Goal: Check status: Check status

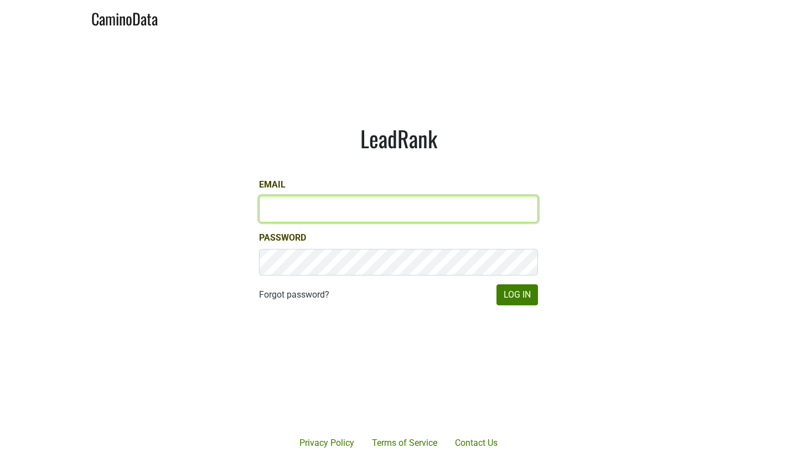
type input "[EMAIL_ADDRESS][DOMAIN_NAME]"
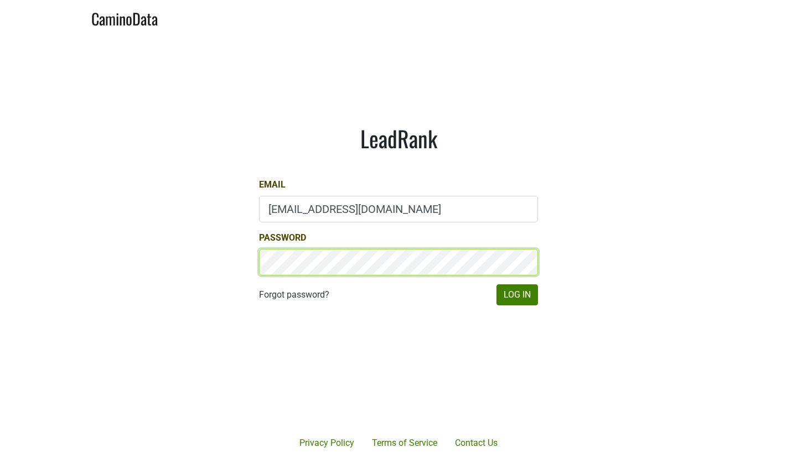
click at [517, 295] on button "Log In" at bounding box center [518, 295] width 42 height 21
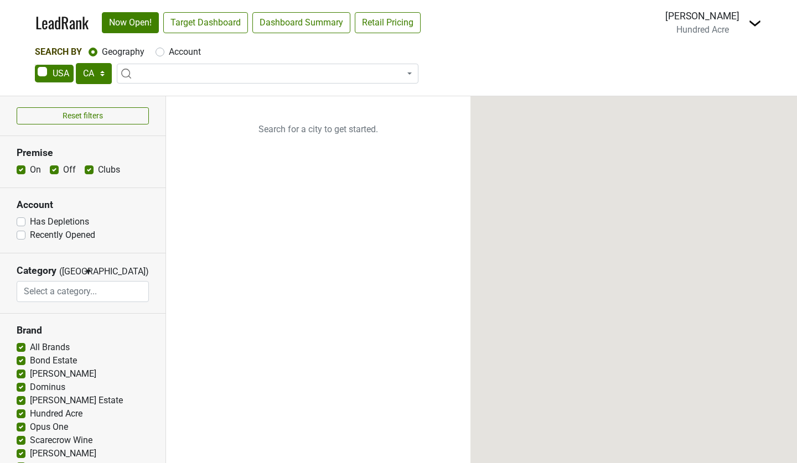
select select "CA"
select select
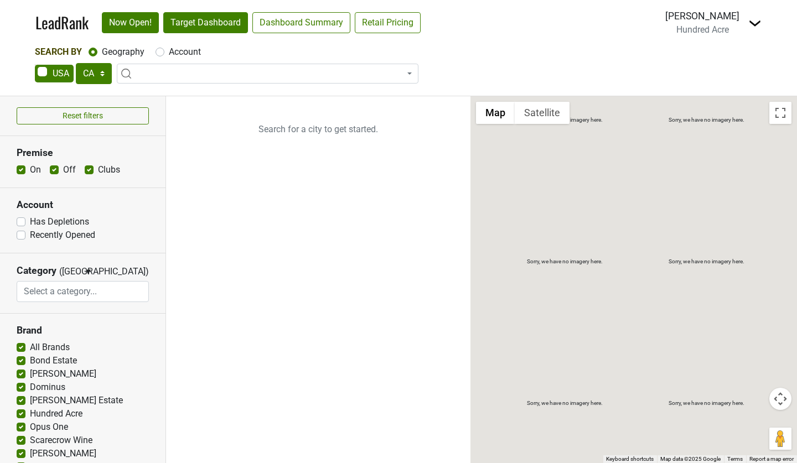
click at [226, 17] on link "Target Dashboard" at bounding box center [205, 22] width 85 height 21
select select "DC"
click at [236, 25] on link "Target Dashboard" at bounding box center [205, 22] width 85 height 21
